Goal: Task Accomplishment & Management: Use online tool/utility

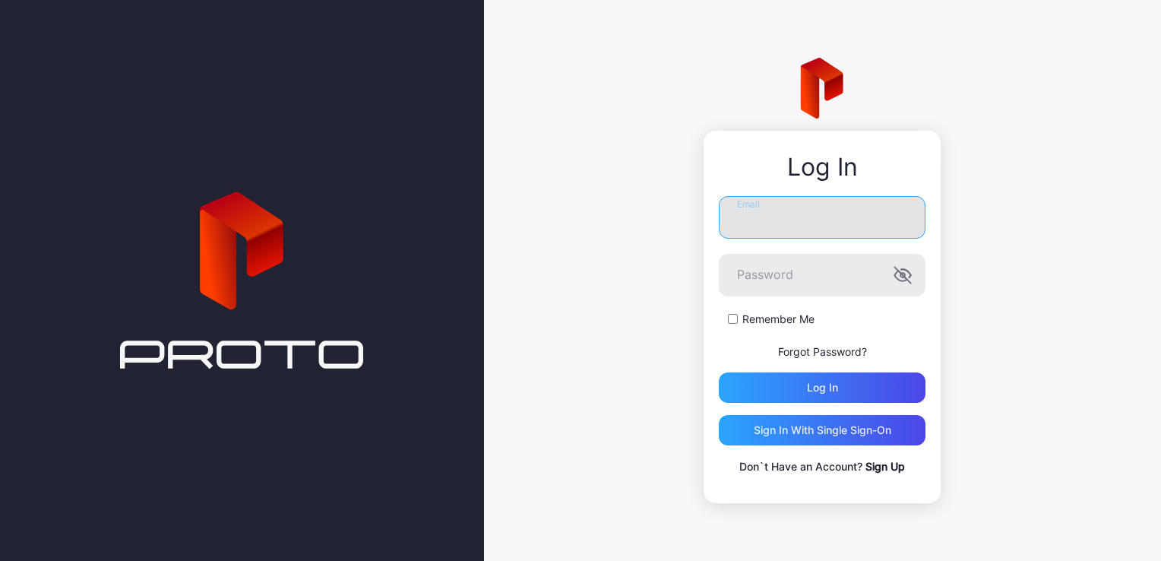
click at [795, 222] on input "Email" at bounding box center [822, 217] width 207 height 43
type input "**********"
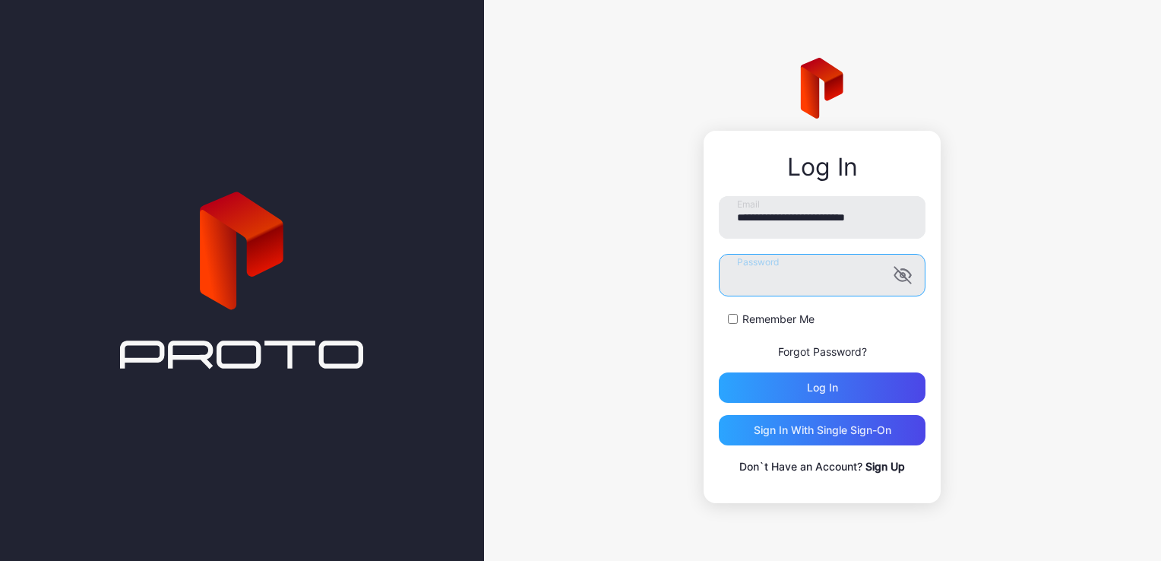
click at [719, 372] on button "Log in" at bounding box center [822, 387] width 207 height 30
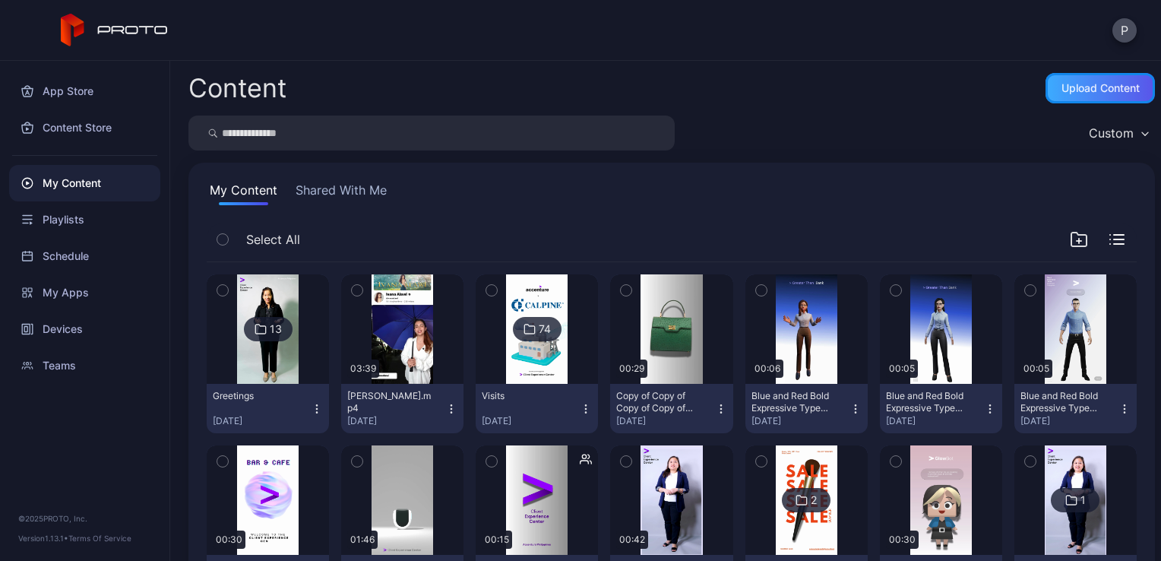
click at [1061, 88] on div "Upload Content" at bounding box center [1100, 88] width 78 height 12
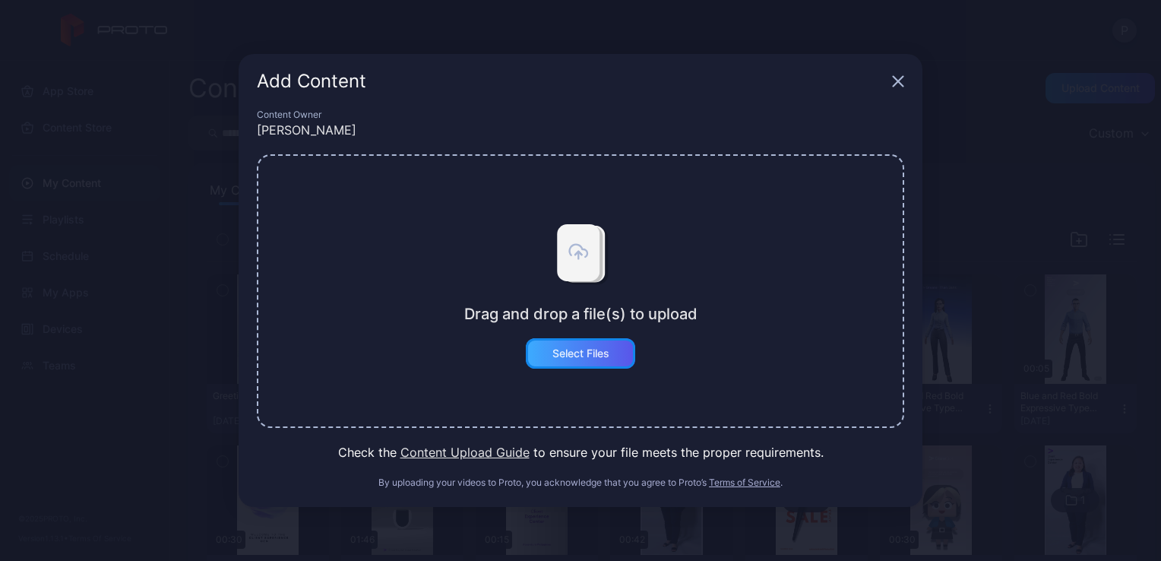
click at [593, 360] on div "Select Files" at bounding box center [580, 353] width 109 height 30
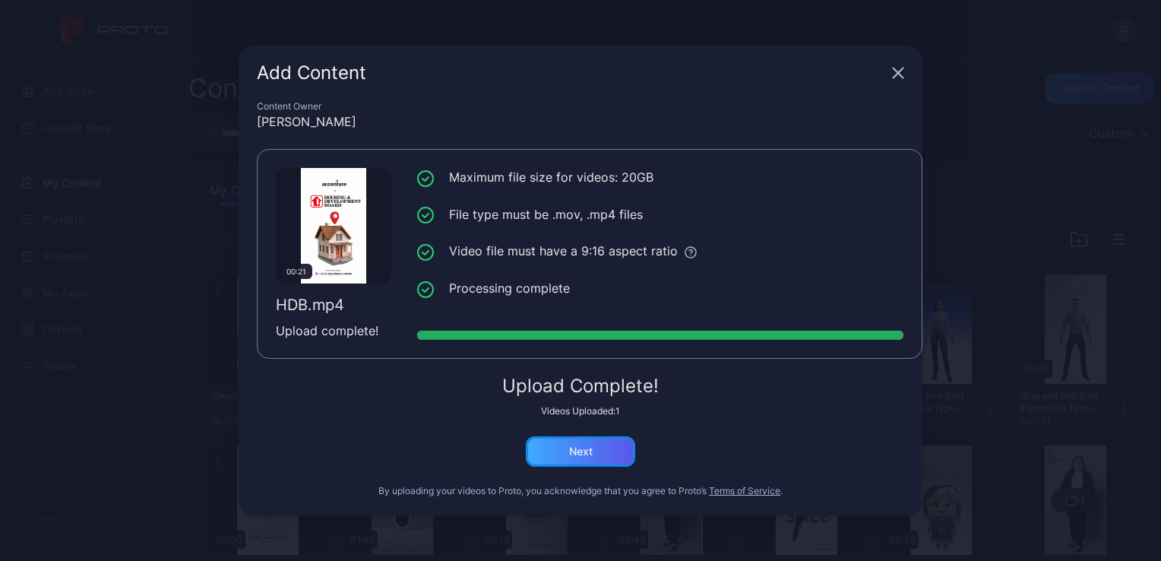
click at [586, 449] on div "Next" at bounding box center [581, 451] width 24 height 12
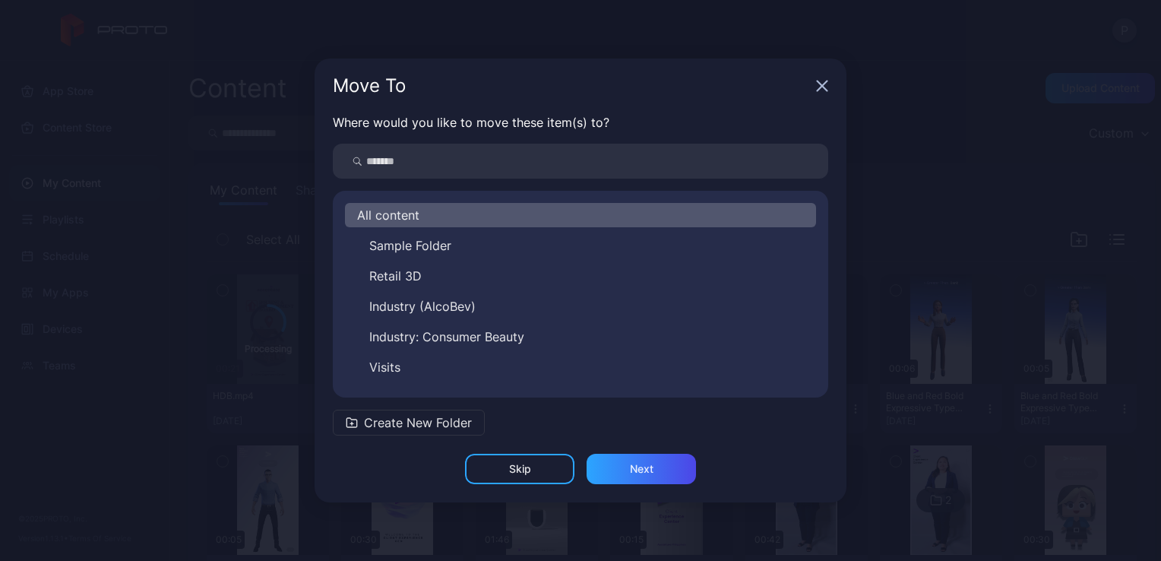
click at [822, 88] on icon "button" at bounding box center [822, 86] width 12 height 12
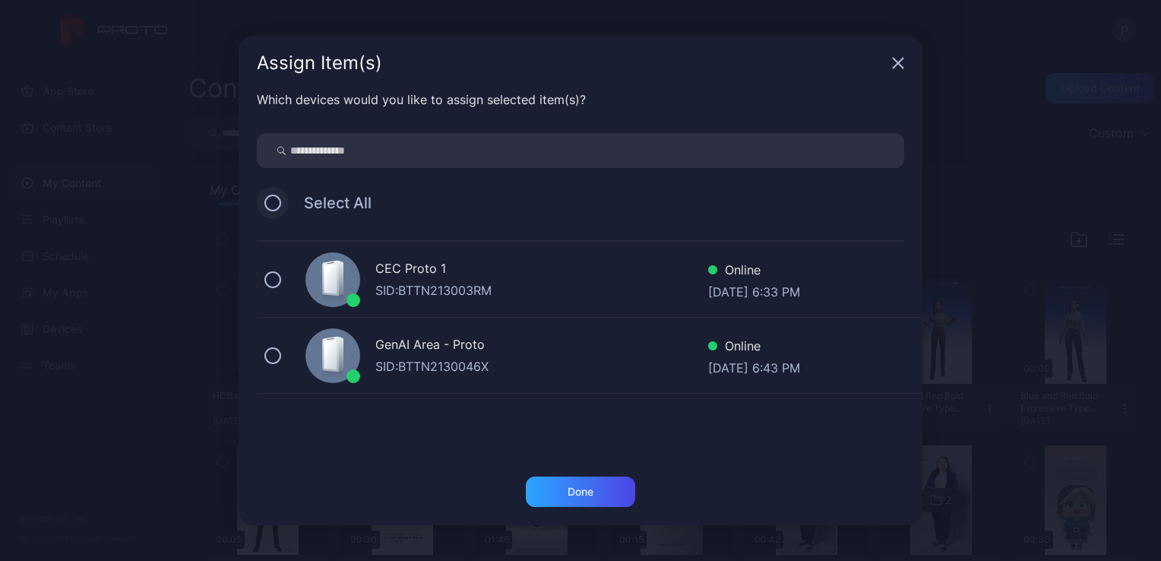
click at [275, 205] on button at bounding box center [272, 202] width 17 height 17
click at [604, 489] on div "Done" at bounding box center [580, 491] width 109 height 30
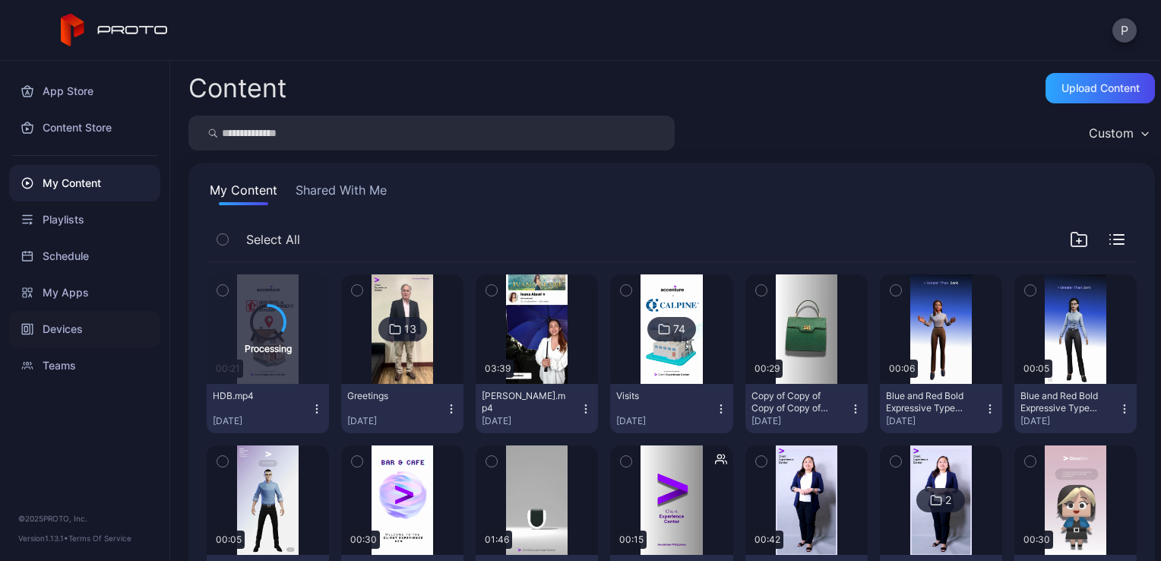
click at [88, 323] on div "Devices" at bounding box center [84, 329] width 151 height 36
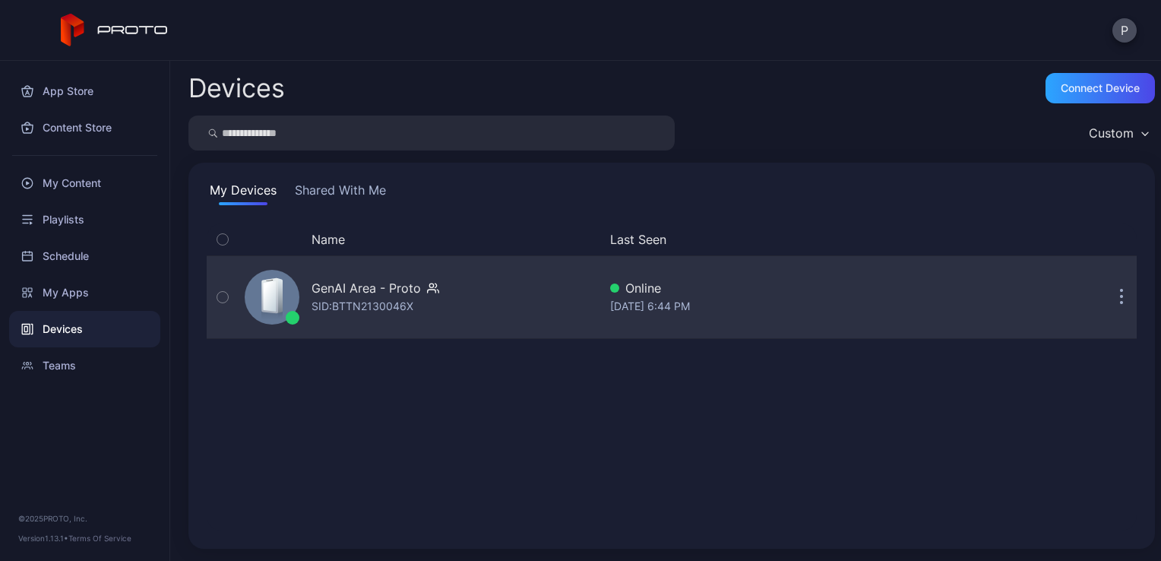
click at [548, 311] on div "GenAI Area - Proto SID: BTTN2130046X" at bounding box center [418, 297] width 359 height 76
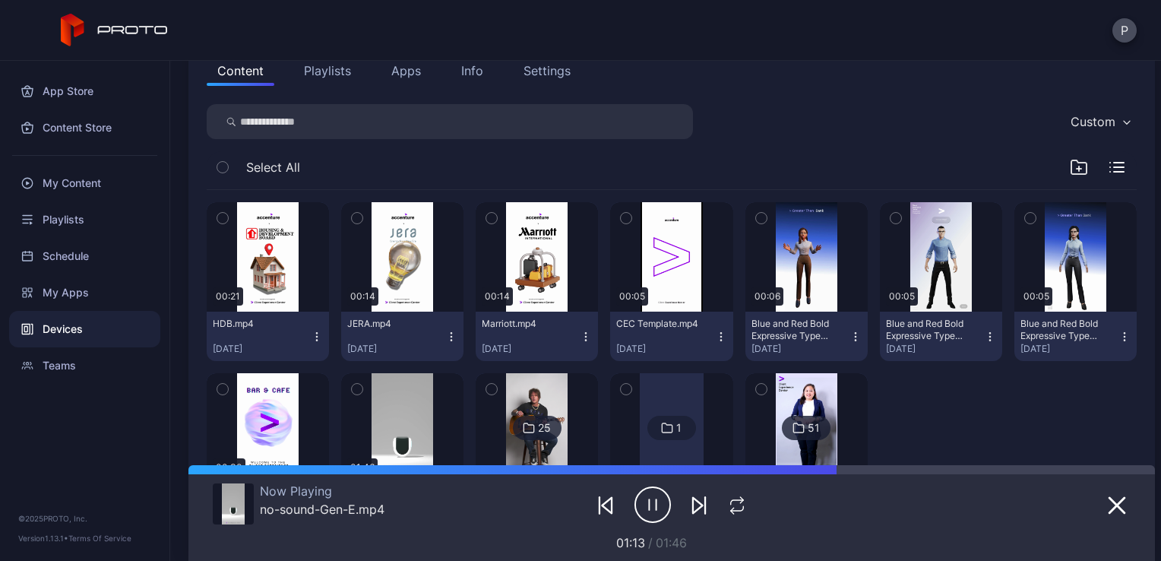
scroll to position [179, 0]
click at [355, 219] on icon "button" at bounding box center [357, 217] width 11 height 17
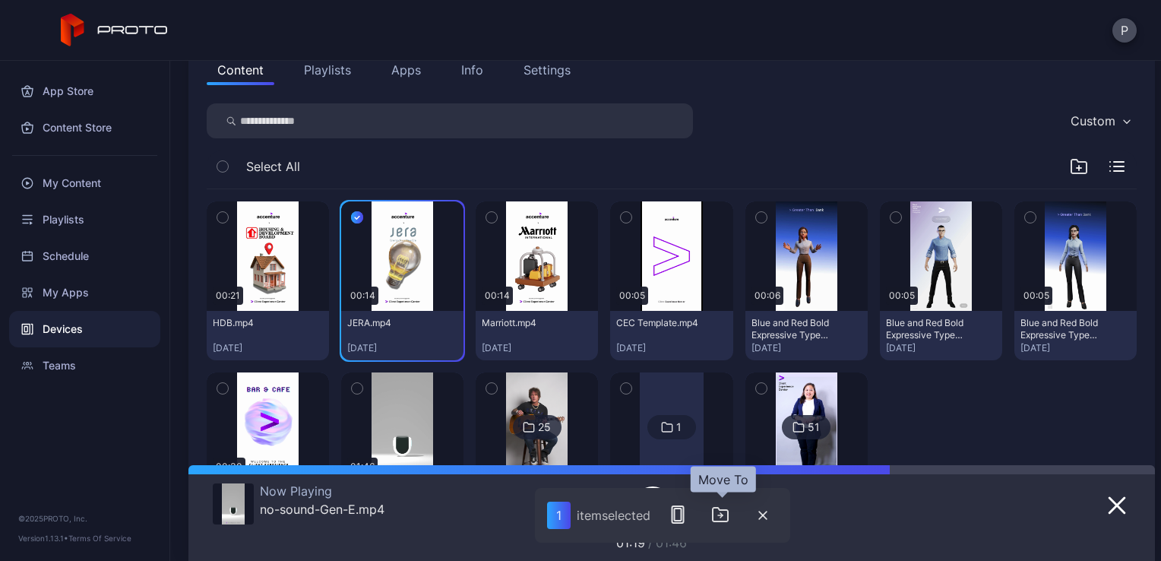
click at [715, 510] on icon "button" at bounding box center [720, 514] width 15 height 14
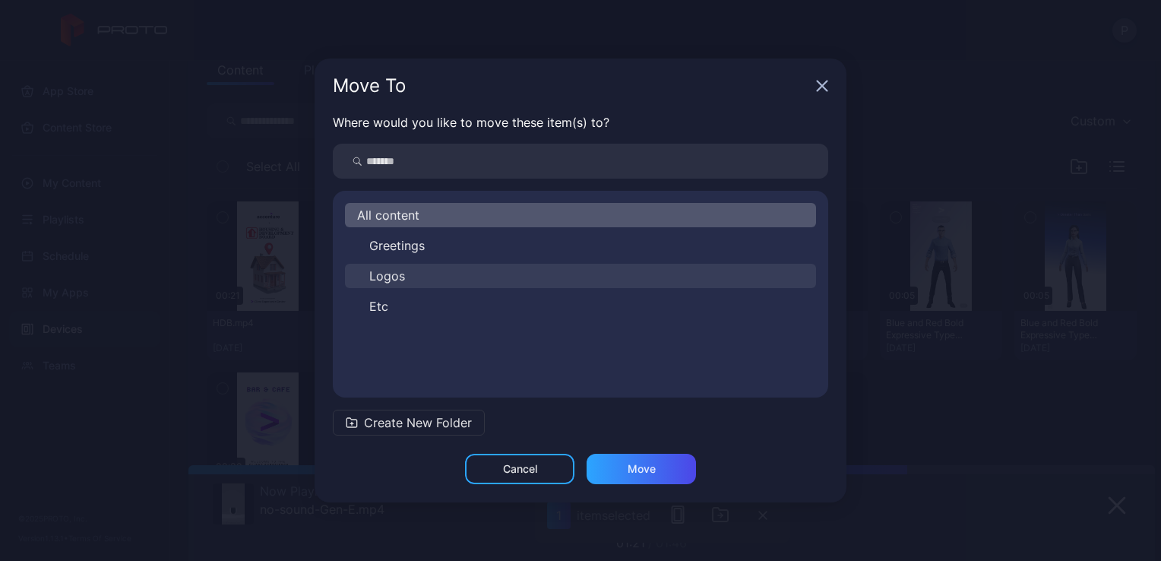
click at [542, 269] on button "Logos" at bounding box center [580, 276] width 471 height 24
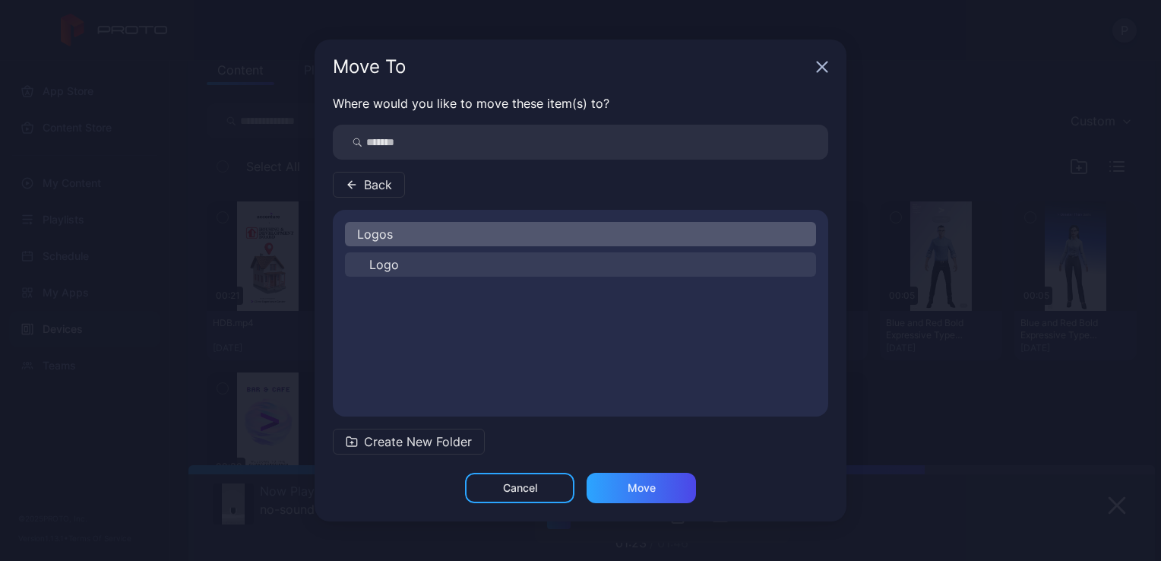
click at [549, 258] on button "Logo" at bounding box center [580, 264] width 471 height 24
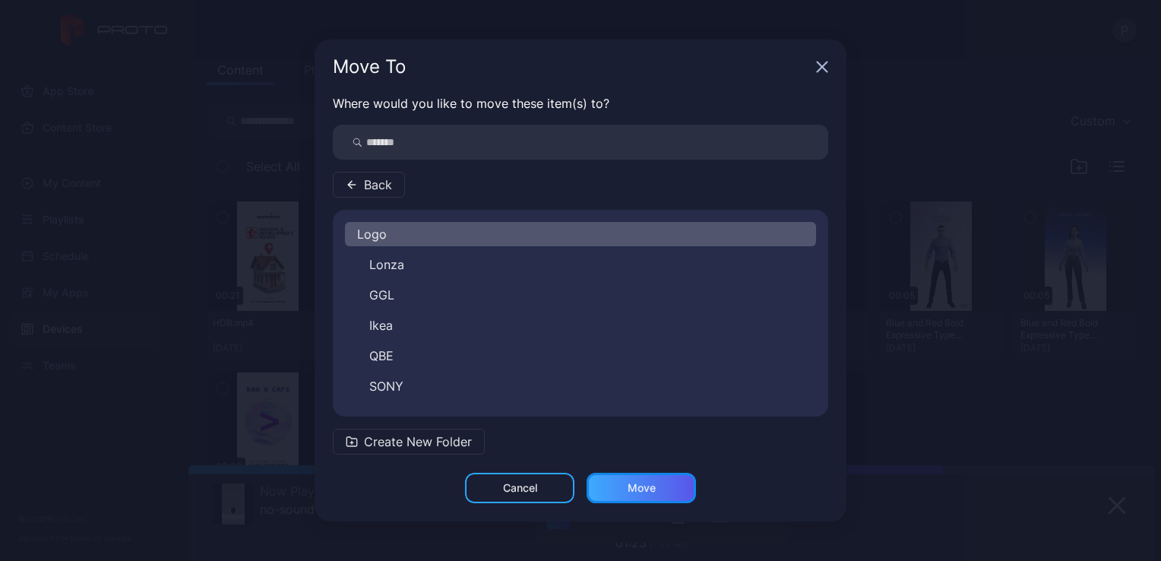
click at [636, 485] on div "Move" at bounding box center [641, 488] width 28 height 12
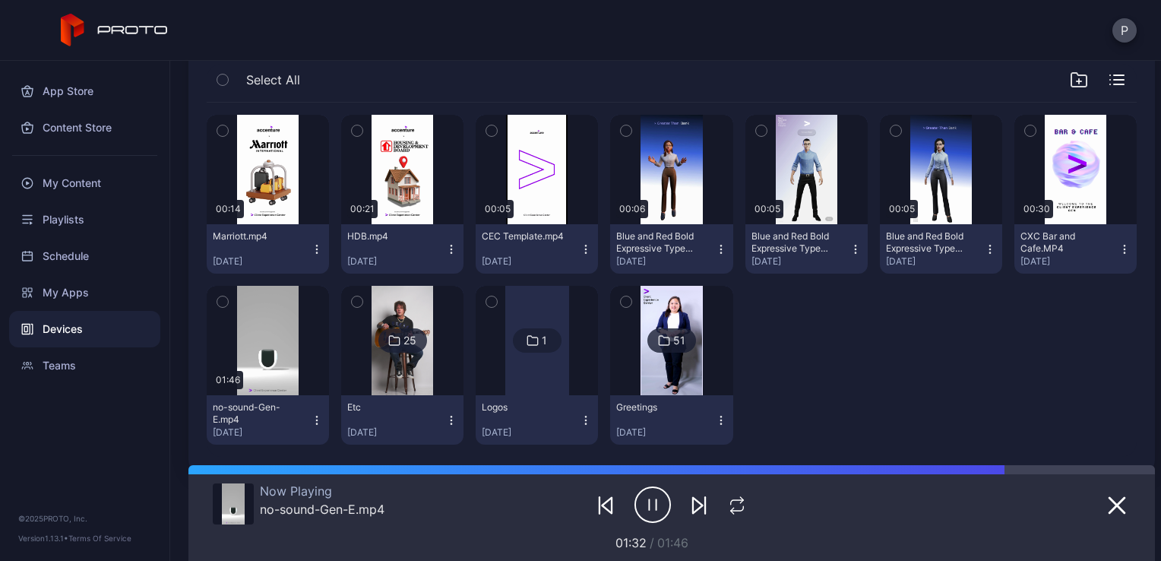
scroll to position [0, 0]
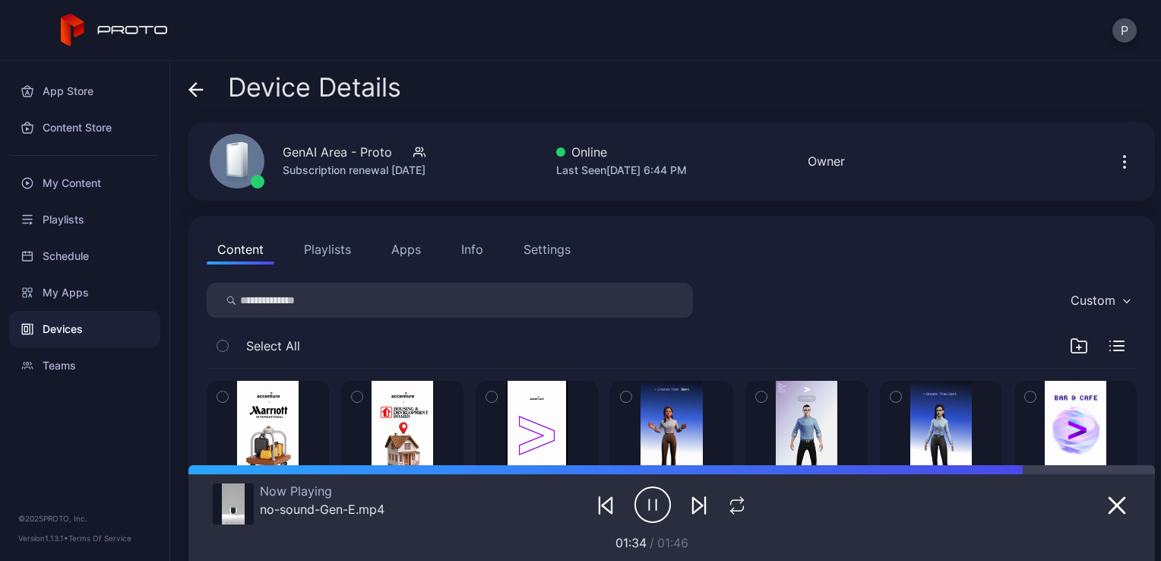
click at [195, 96] on icon at bounding box center [195, 89] width 15 height 15
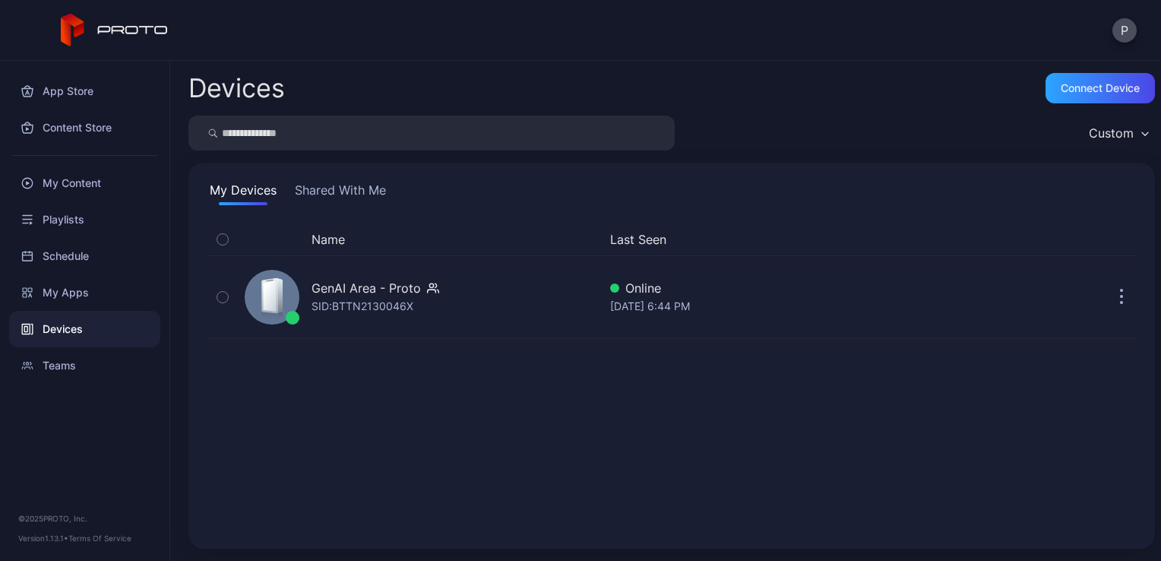
click at [345, 196] on button "Shared With Me" at bounding box center [340, 193] width 97 height 24
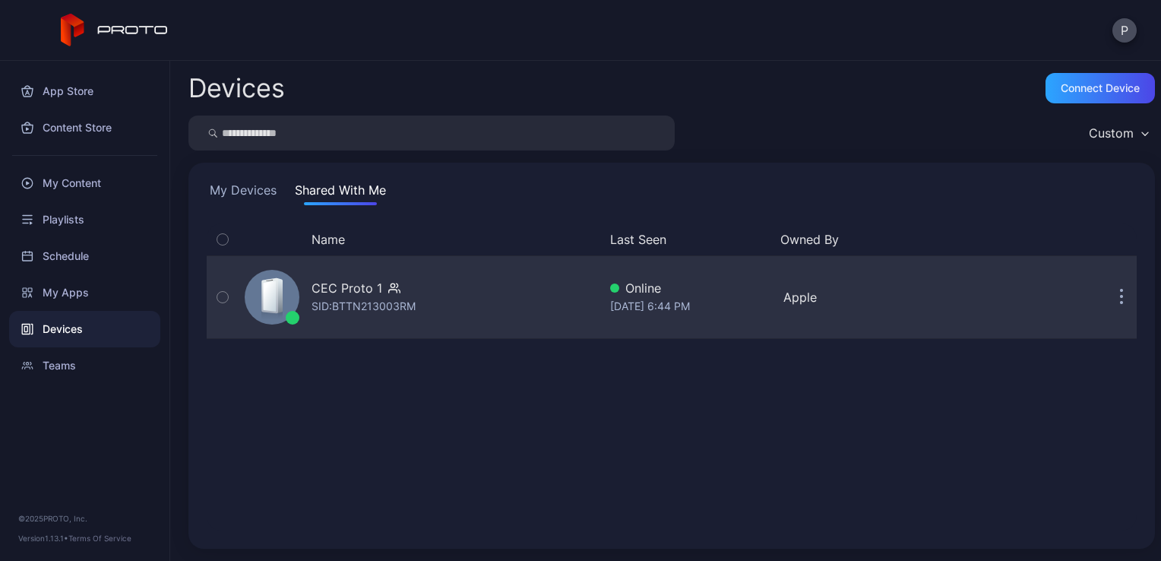
click at [466, 322] on div "CEC Proto 1 SID: BTTN213003RM" at bounding box center [418, 297] width 359 height 76
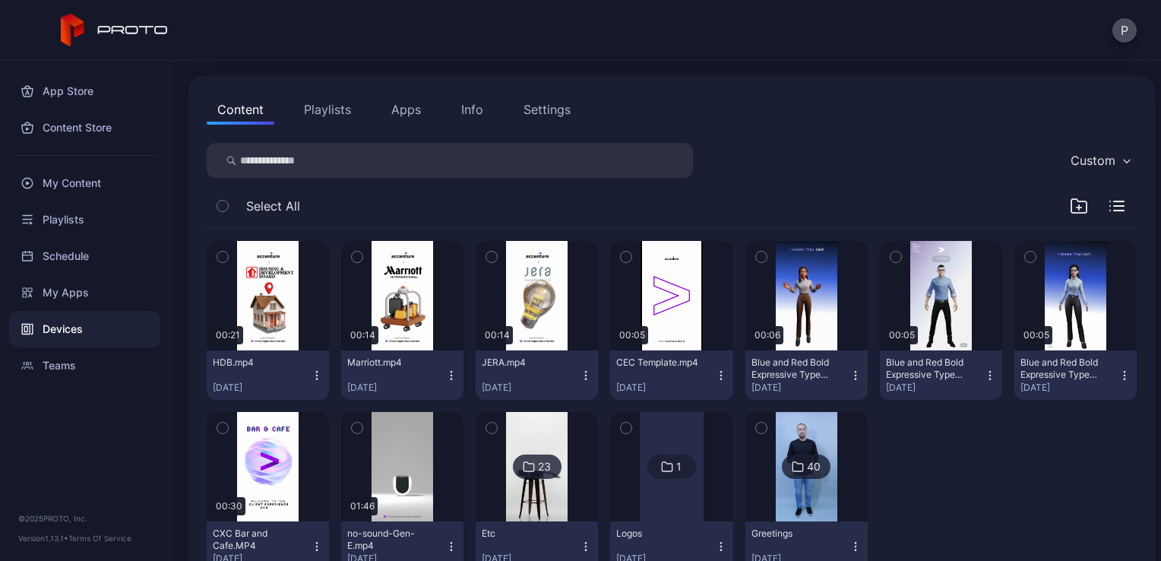
scroll to position [142, 0]
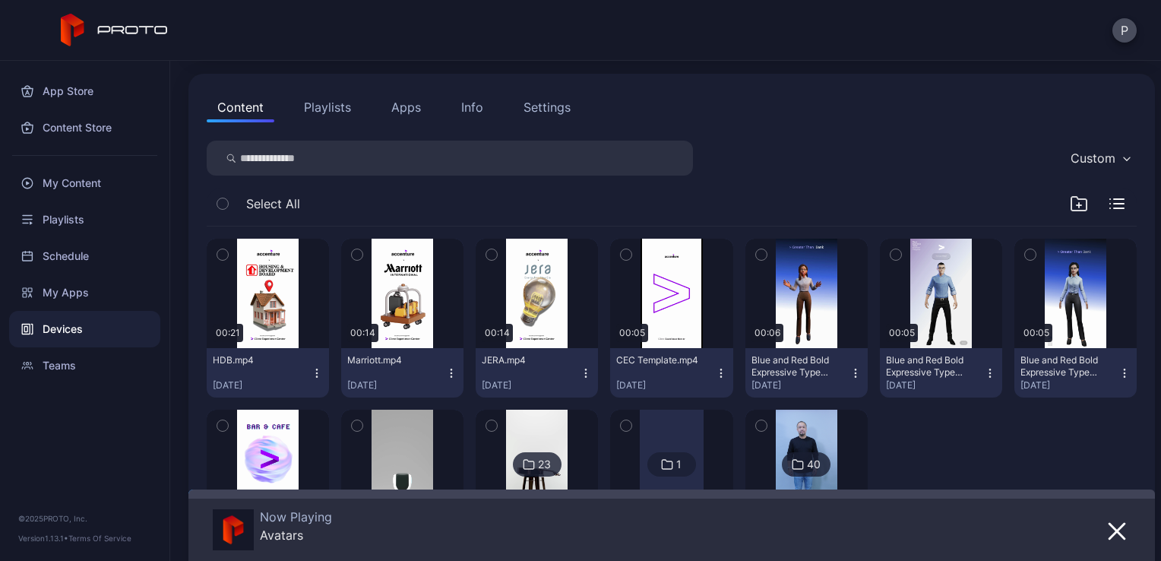
click at [487, 257] on icon "button" at bounding box center [491, 254] width 11 height 17
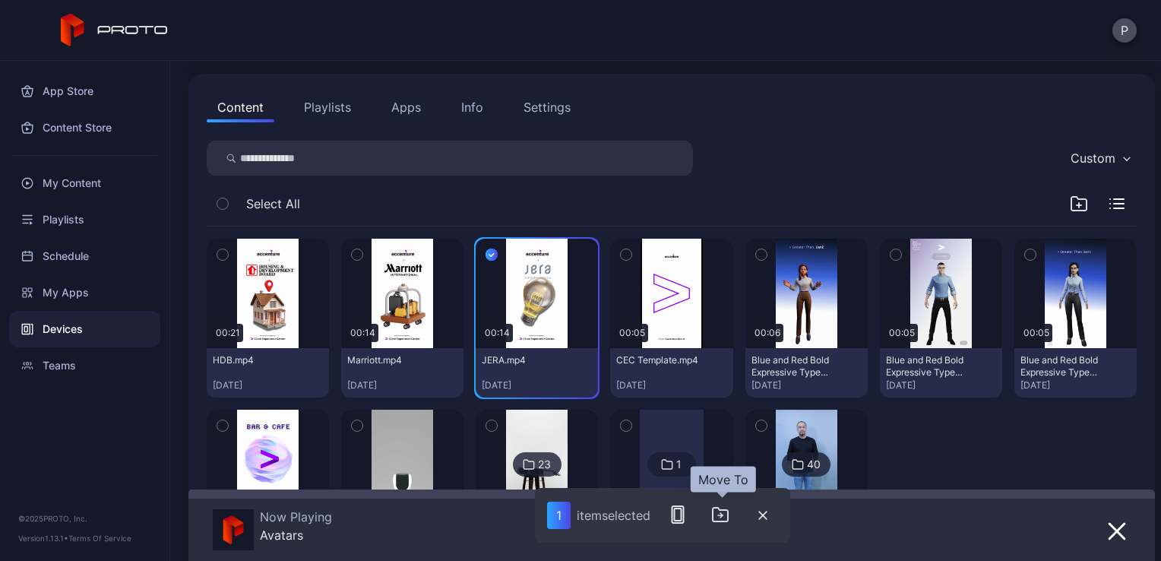
click at [725, 515] on icon "button" at bounding box center [720, 514] width 18 height 18
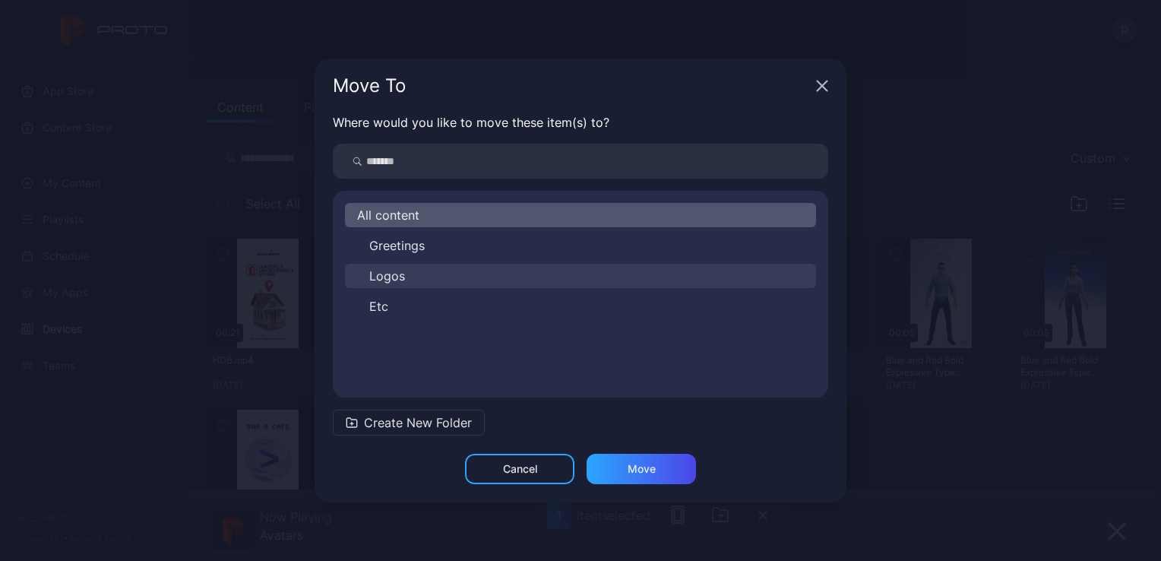
click at [539, 267] on button "Logos" at bounding box center [580, 276] width 471 height 24
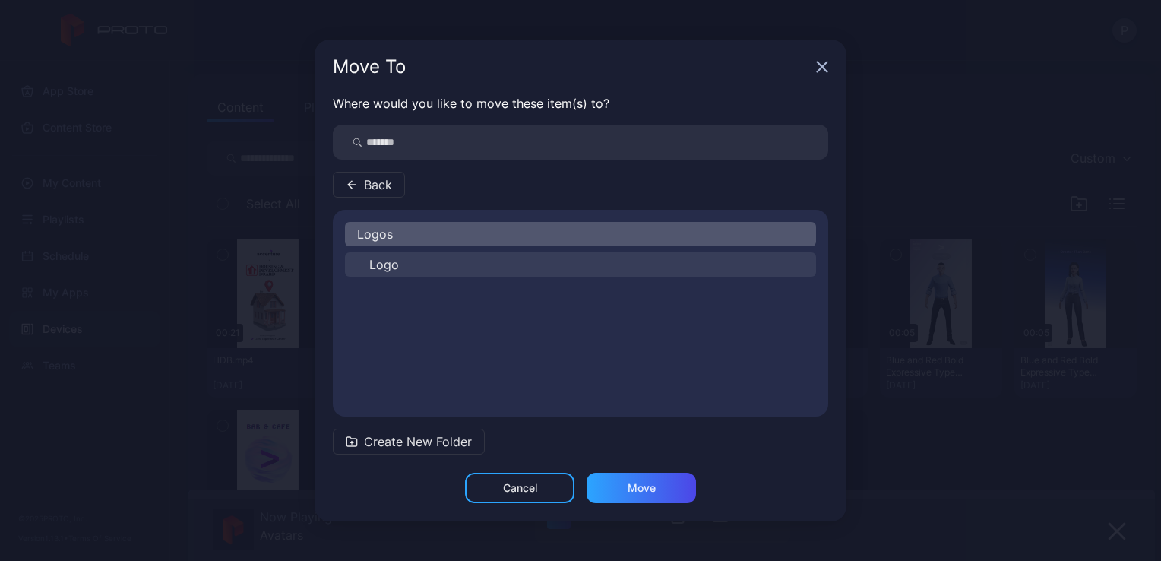
click at [532, 268] on button "Logo" at bounding box center [580, 264] width 471 height 24
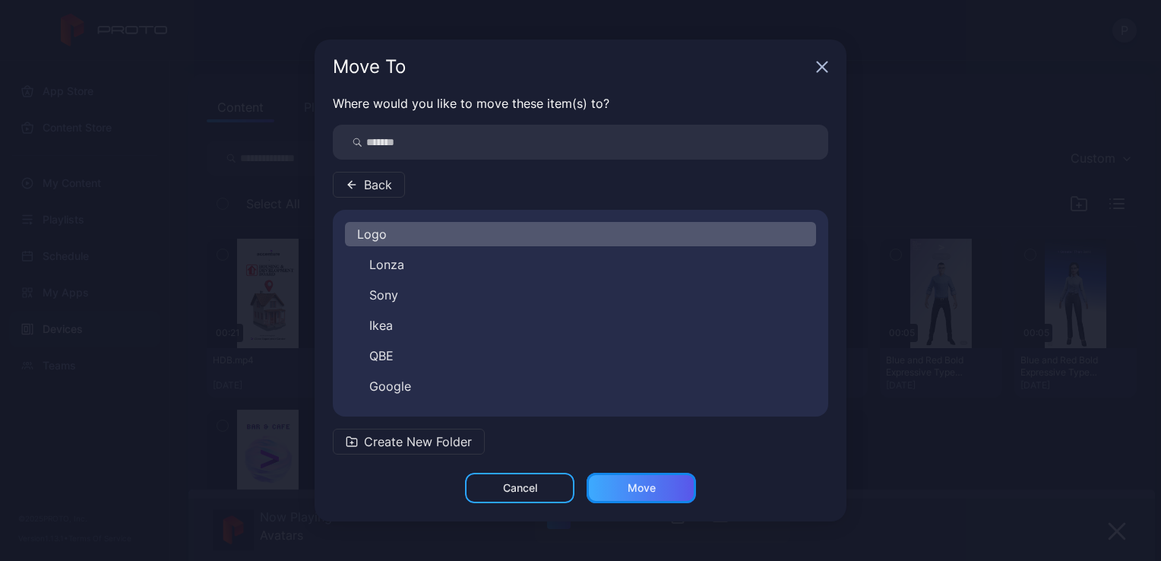
click at [624, 488] on div "Move" at bounding box center [640, 487] width 109 height 30
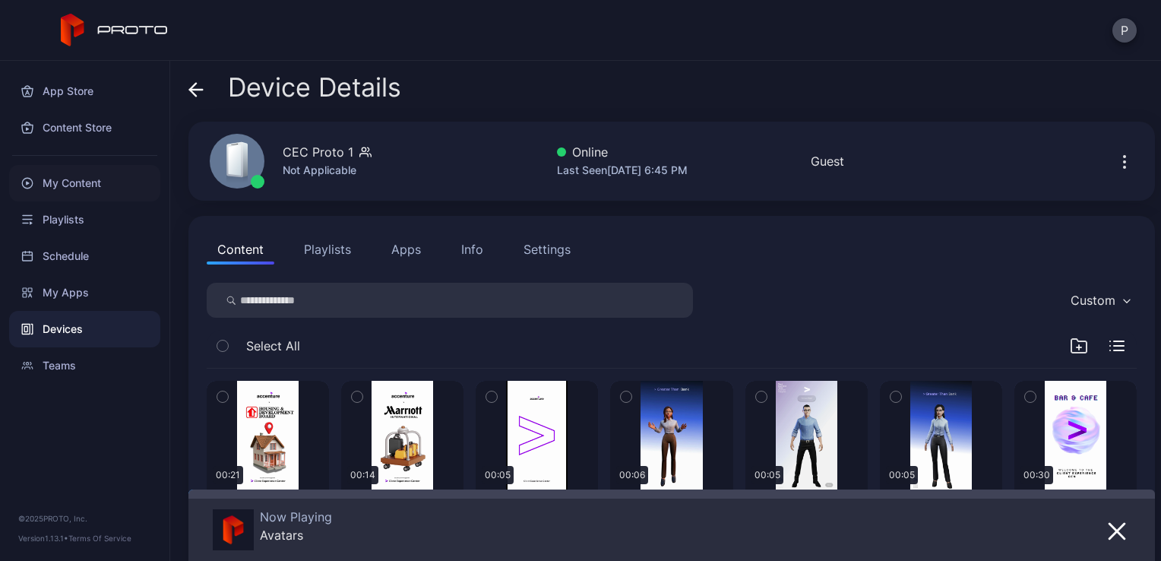
click at [93, 178] on div "My Content" at bounding box center [84, 183] width 151 height 36
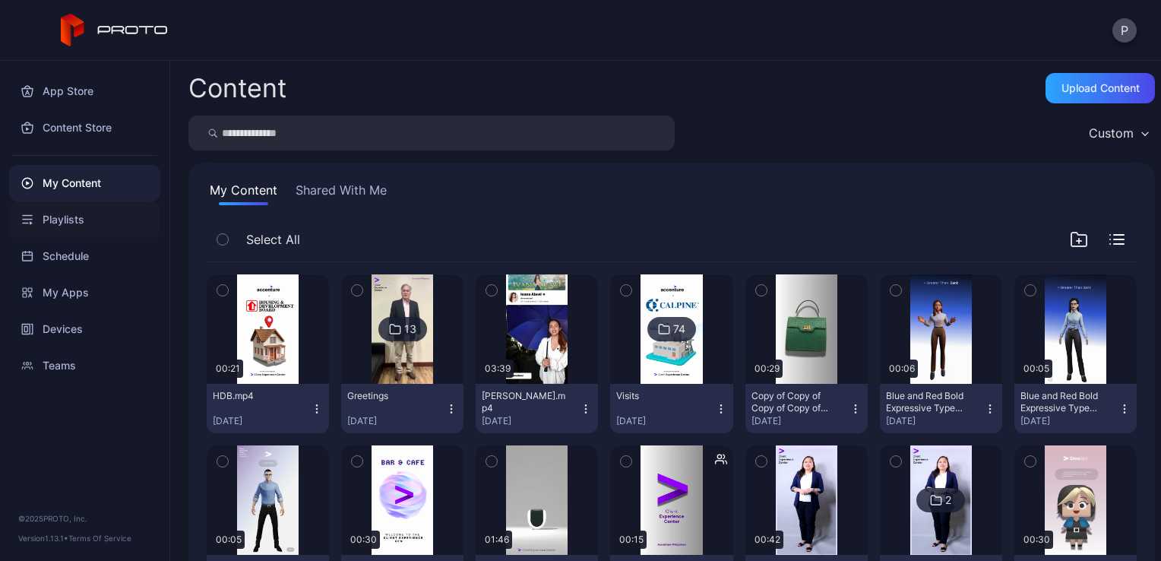
click at [74, 217] on div "Playlists" at bounding box center [84, 219] width 151 height 36
